Goal: Task Accomplishment & Management: Manage account settings

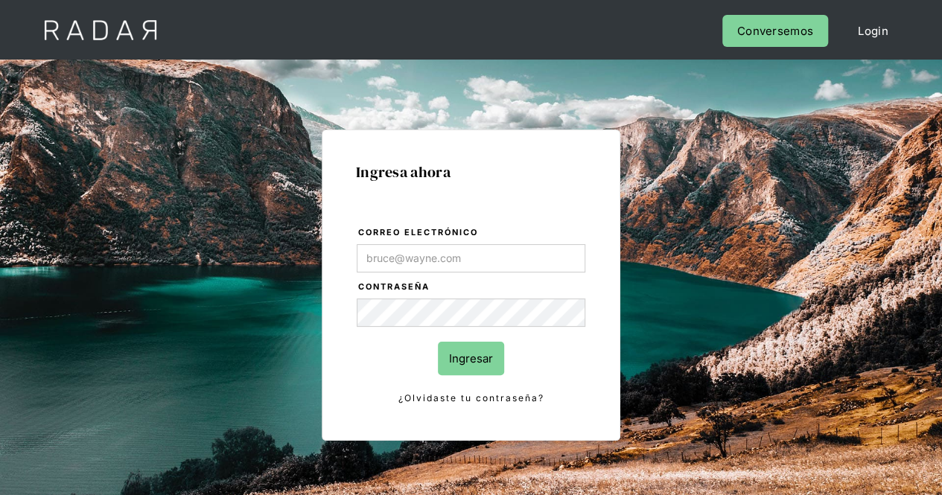
click at [433, 265] on input "Correo electrónico" at bounding box center [471, 258] width 229 height 28
click at [479, 265] on input "Correo electrónico" at bounding box center [471, 258] width 229 height 28
type input "Evans@prontopaga.com"
